Goal: Task Accomplishment & Management: Manage account settings

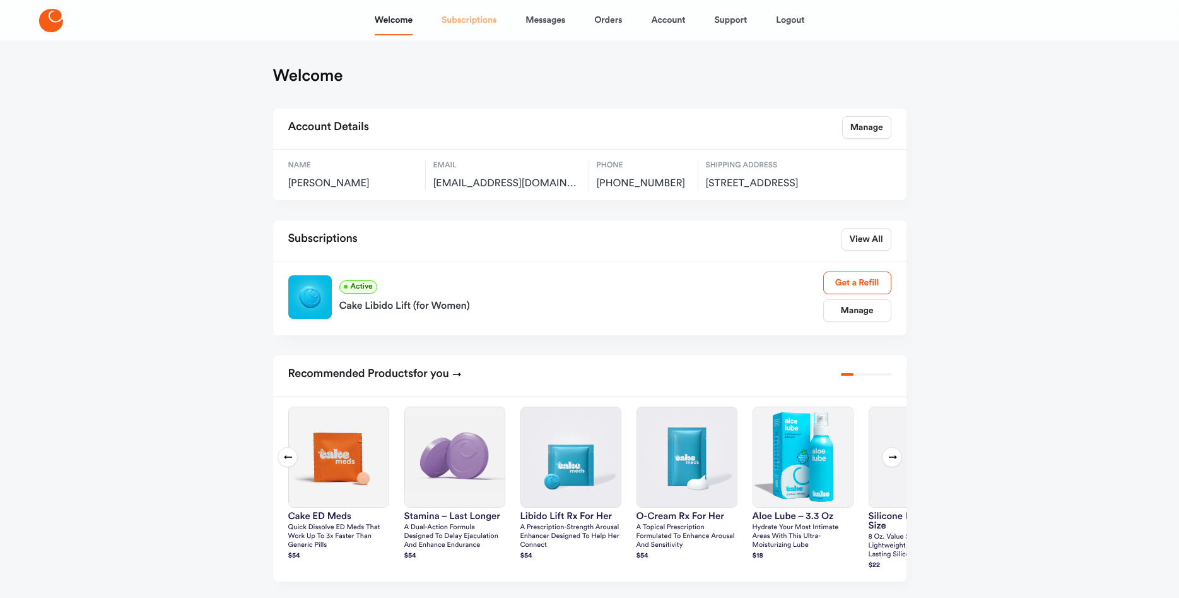
click at [458, 18] on link "Subscriptions" at bounding box center [469, 20] width 55 height 30
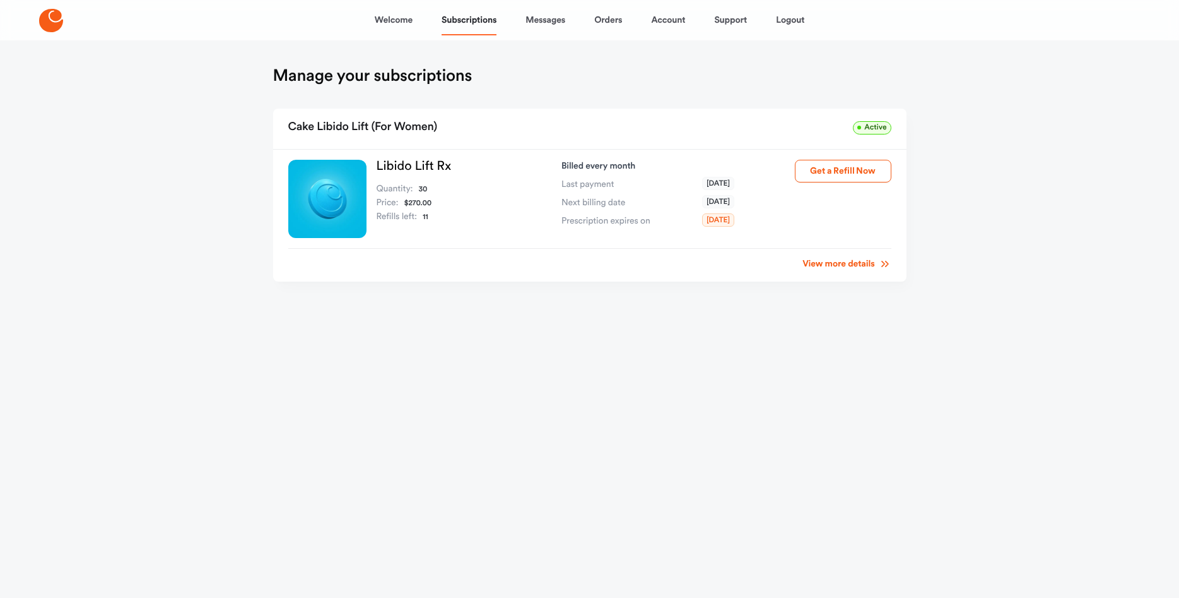
click at [856, 267] on link "View more details" at bounding box center [847, 263] width 88 height 13
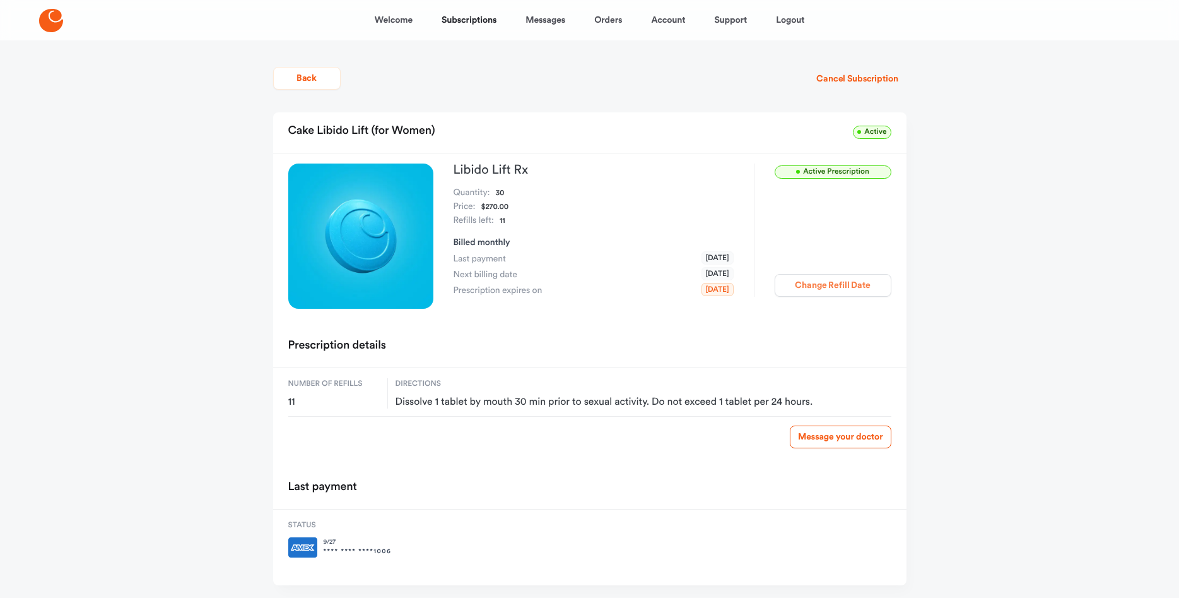
click at [861, 291] on button "Change Refill Date" at bounding box center [833, 285] width 117 height 23
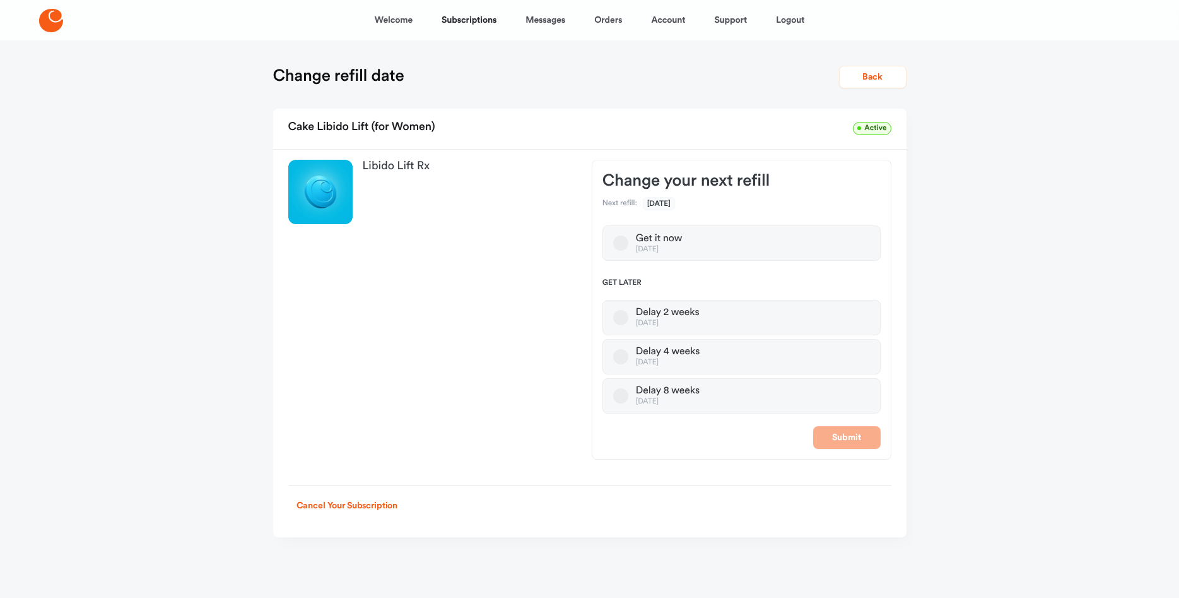
click at [675, 399] on div "[DATE]" at bounding box center [668, 401] width 64 height 9
click at [628, 399] on button "Delay 8 weeks Jan 08, 2026" at bounding box center [620, 395] width 15 height 15
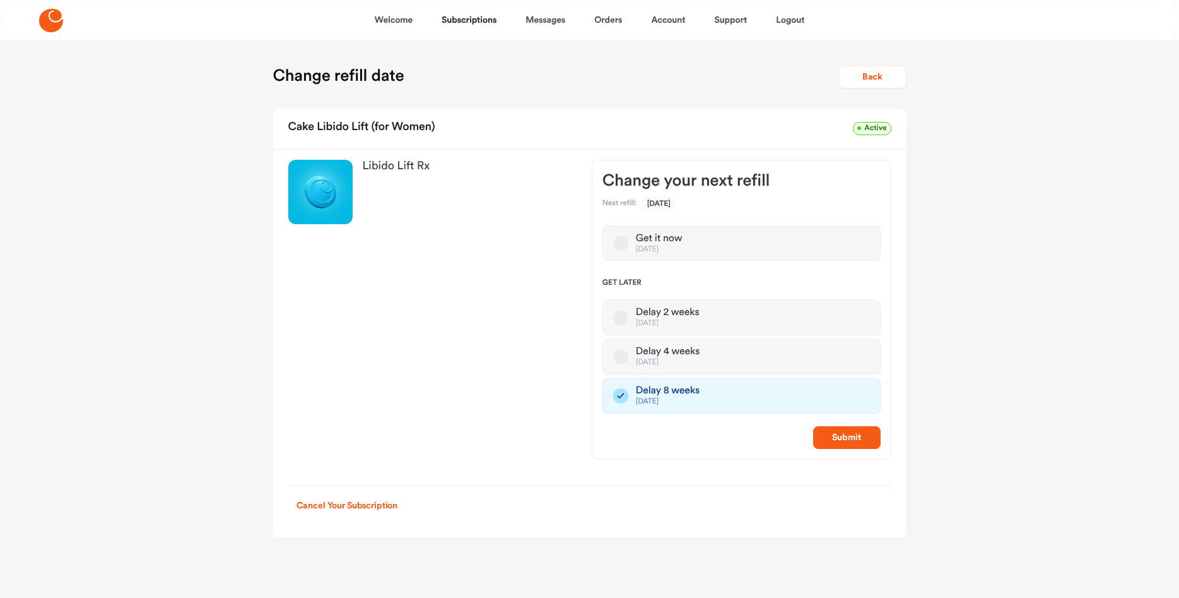
click at [622, 400] on icon "button" at bounding box center [620, 395] width 15 height 15
click at [899, 80] on button "Back" at bounding box center [873, 77] width 68 height 23
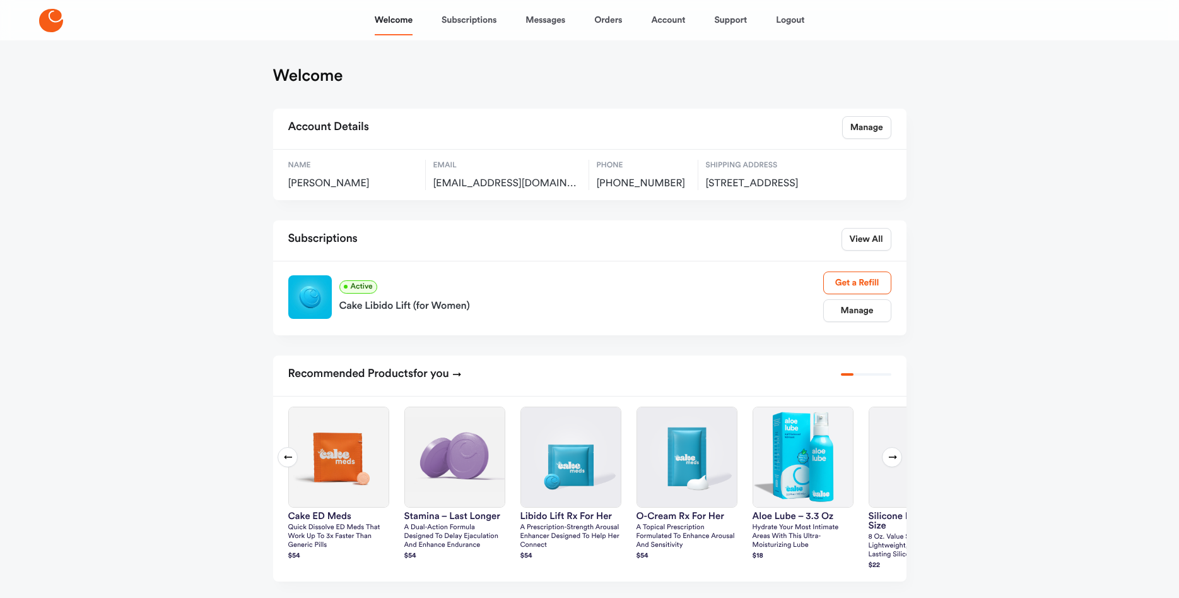
click at [423, 314] on div "Cake Libido Lift (for Women)" at bounding box center [581, 303] width 484 height 20
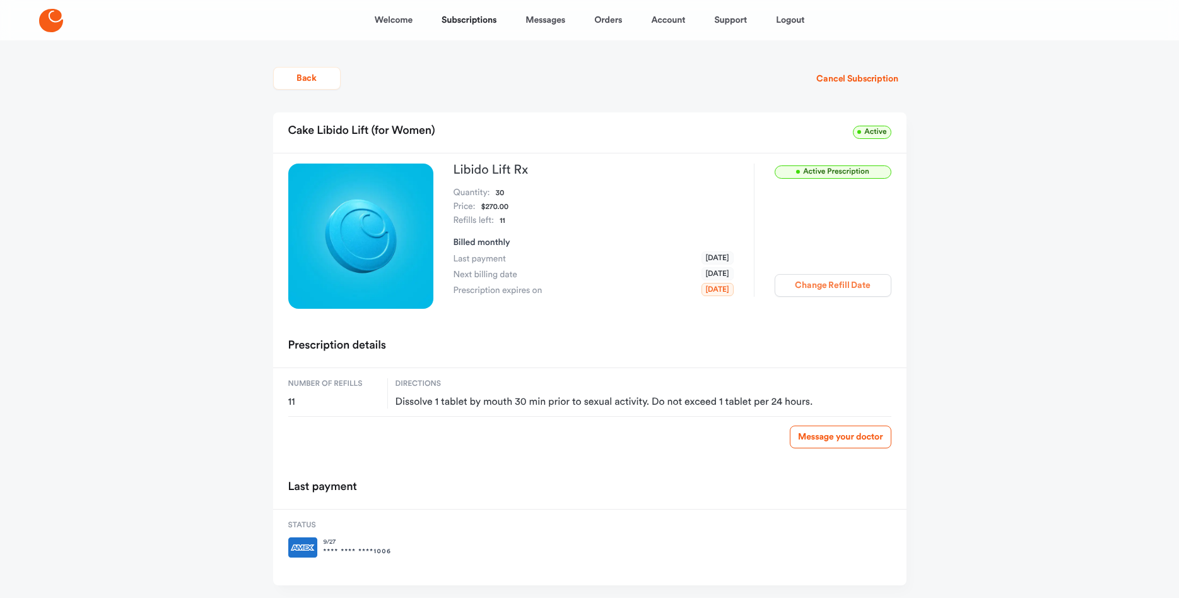
click at [846, 286] on button "Change Refill Date" at bounding box center [833, 285] width 117 height 23
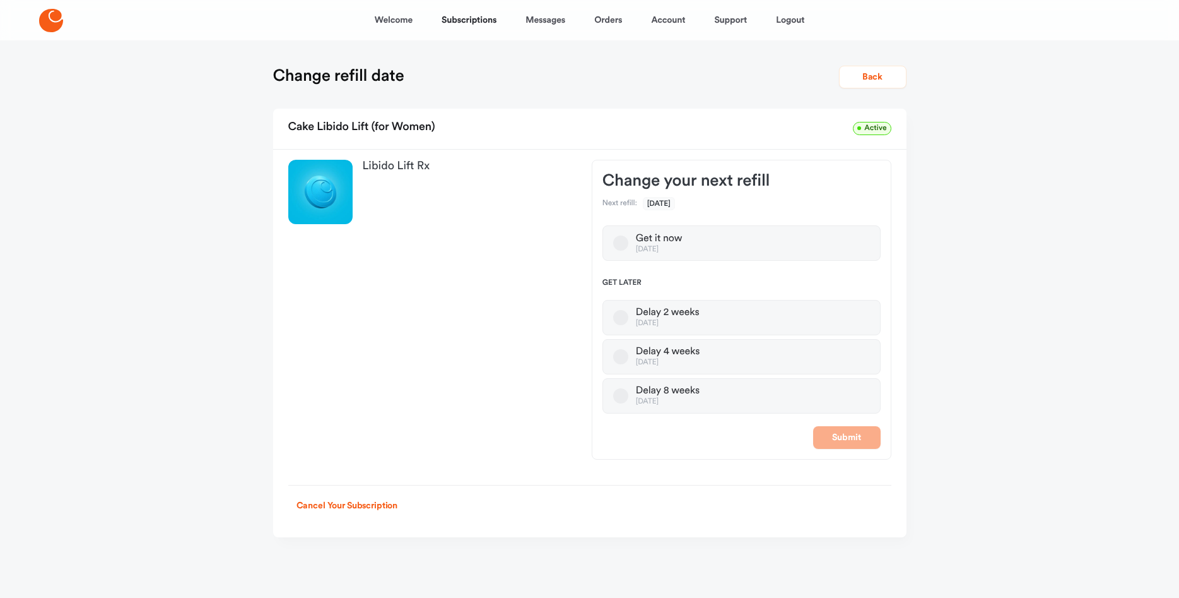
click at [670, 354] on div "Delay 4 weeks" at bounding box center [668, 351] width 64 height 13
click at [628, 354] on button "Delay 4 weeks [DATE]" at bounding box center [620, 356] width 15 height 15
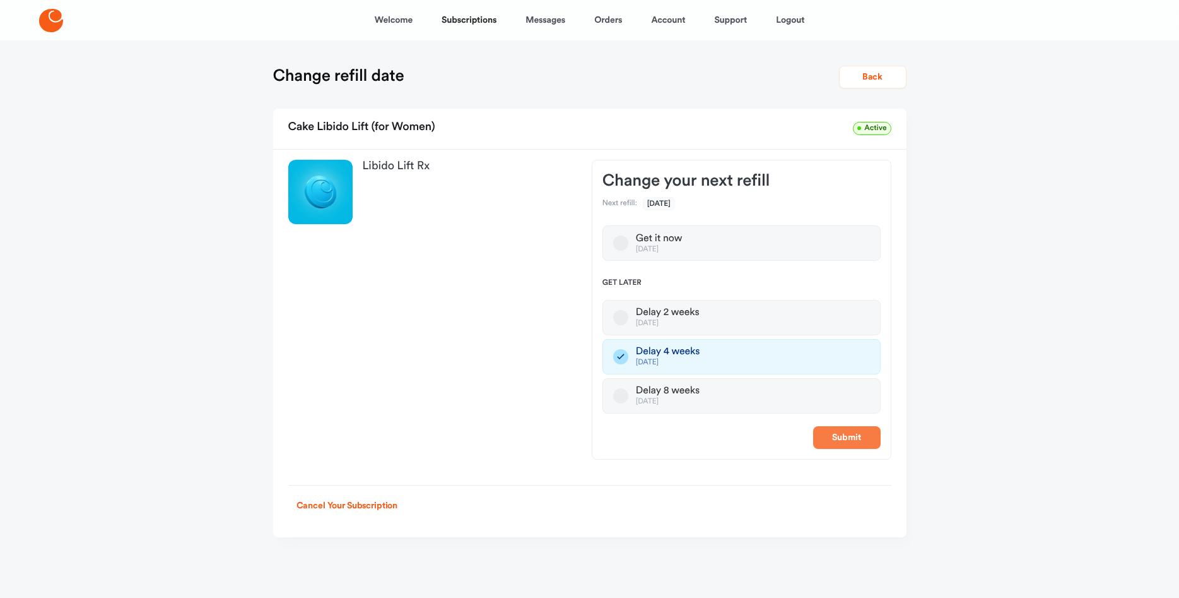
click at [851, 435] on button "Submit" at bounding box center [847, 437] width 68 height 23
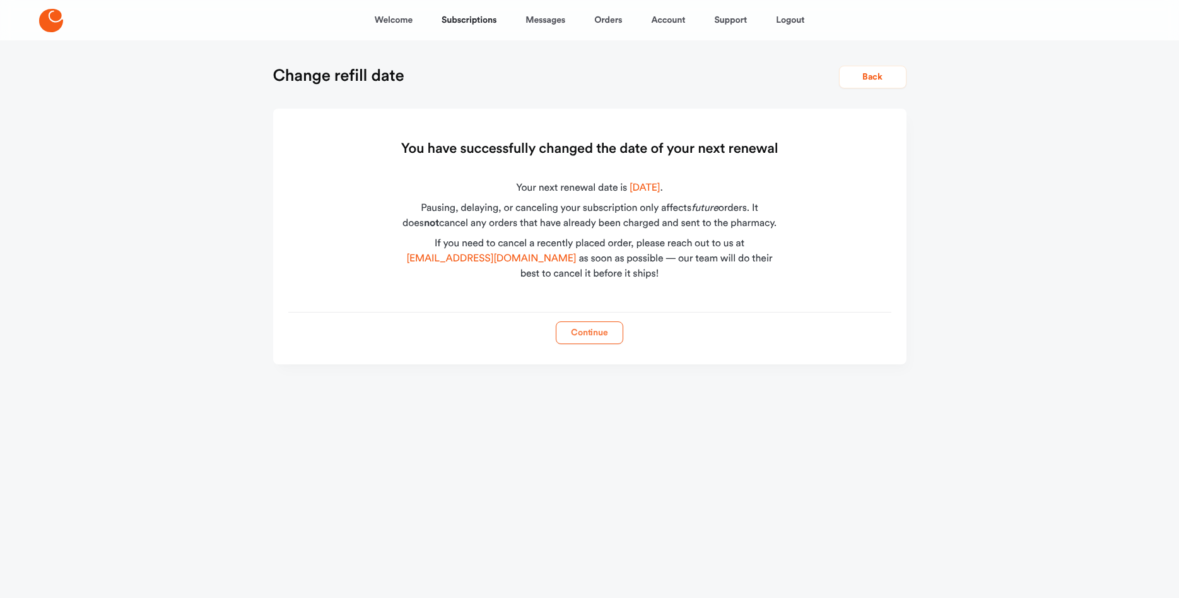
click at [599, 339] on button "Continue" at bounding box center [590, 332] width 68 height 23
